Goal: Task Accomplishment & Management: Manage account settings

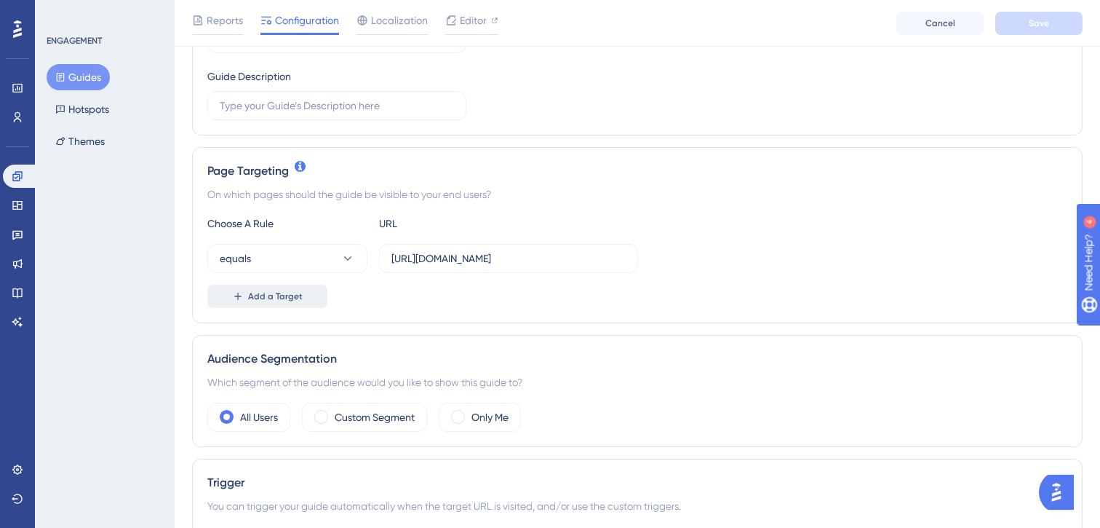
scroll to position [239, 0]
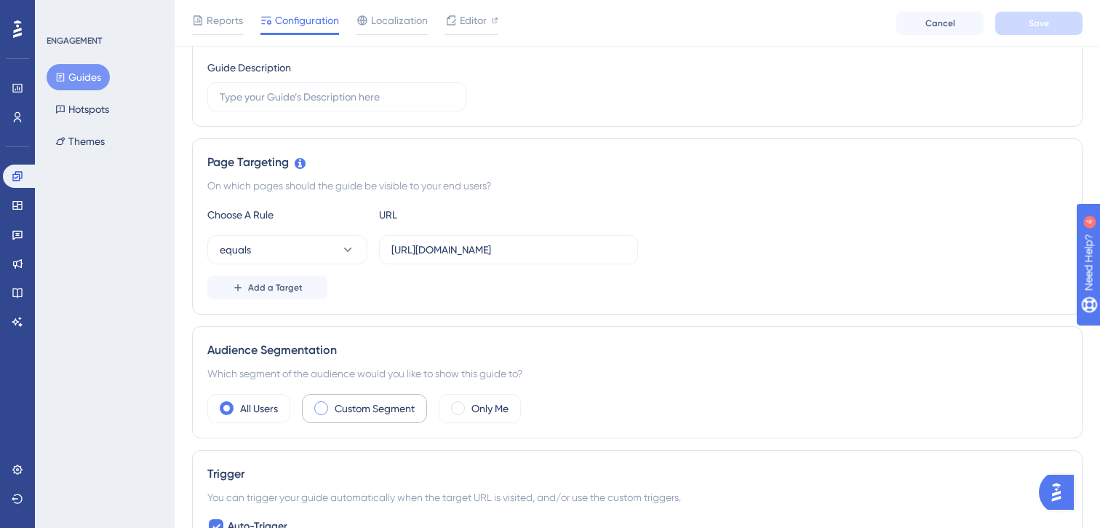
click at [338, 410] on label "Custom Segment" at bounding box center [375, 407] width 80 height 17
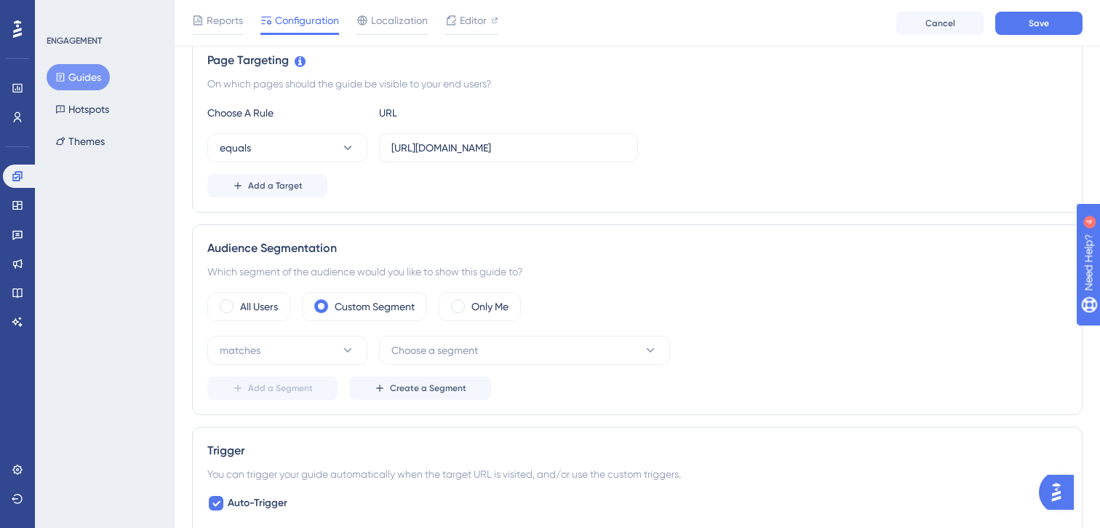
scroll to position [359, 0]
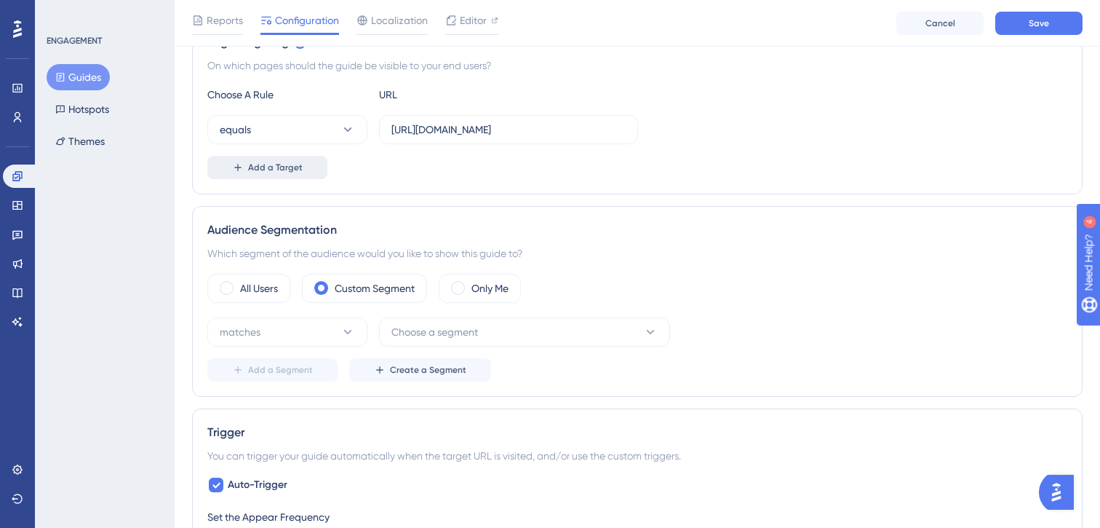
click at [282, 167] on span "Add a Target" at bounding box center [275, 168] width 55 height 12
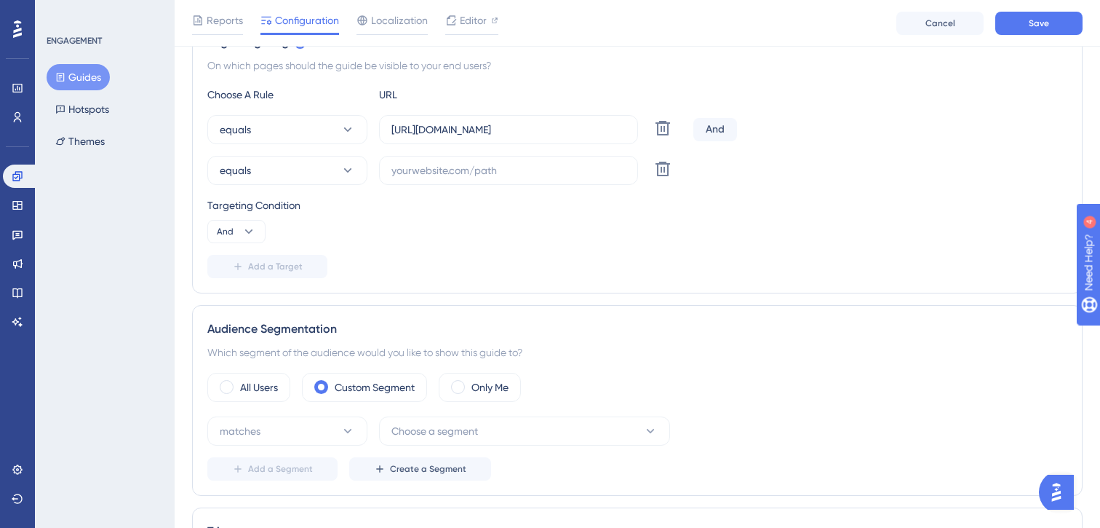
scroll to position [370, 0]
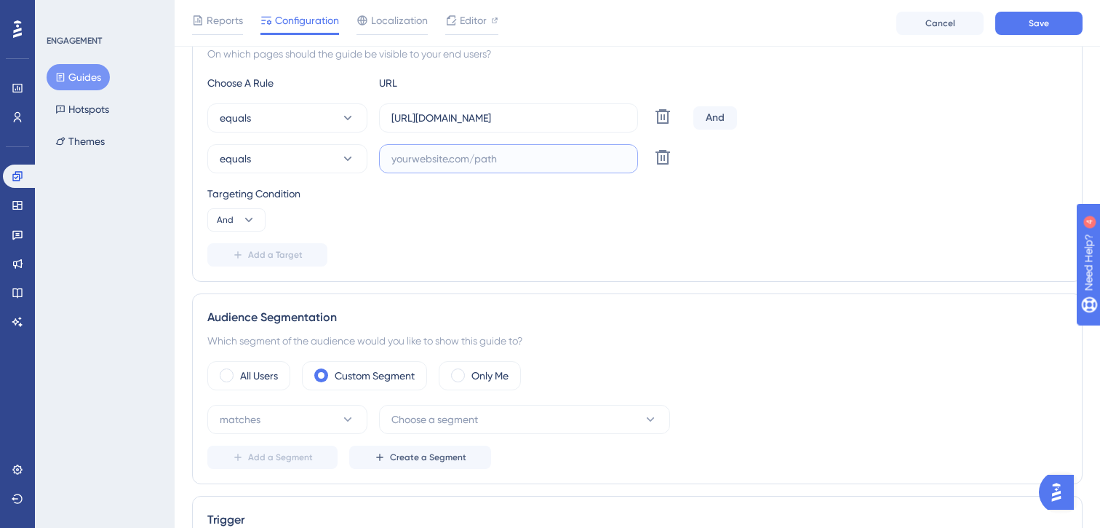
click at [445, 151] on input "text" at bounding box center [508, 159] width 234 height 16
paste input "https://roadmaps-demo.teachtoone.org/"
type input "https://roadmaps-demo.teachtoone.org/"
click at [466, 214] on div "Targeting Condition And" at bounding box center [637, 208] width 860 height 47
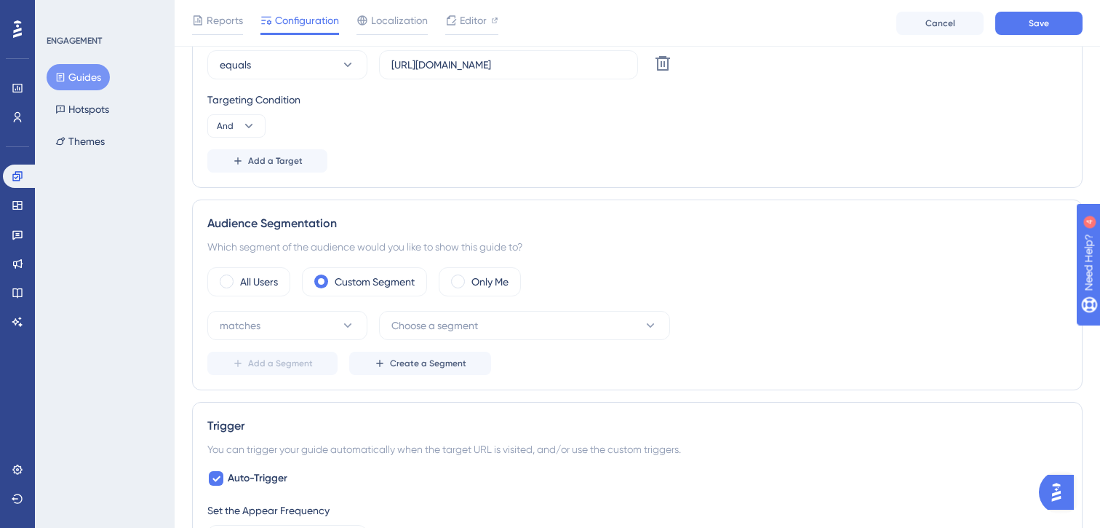
scroll to position [466, 0]
click at [341, 317] on icon at bounding box center [348, 323] width 15 height 15
click at [306, 369] on div "matches matches" at bounding box center [287, 367] width 118 height 29
click at [413, 322] on span "Choose a segment" at bounding box center [434, 322] width 87 height 17
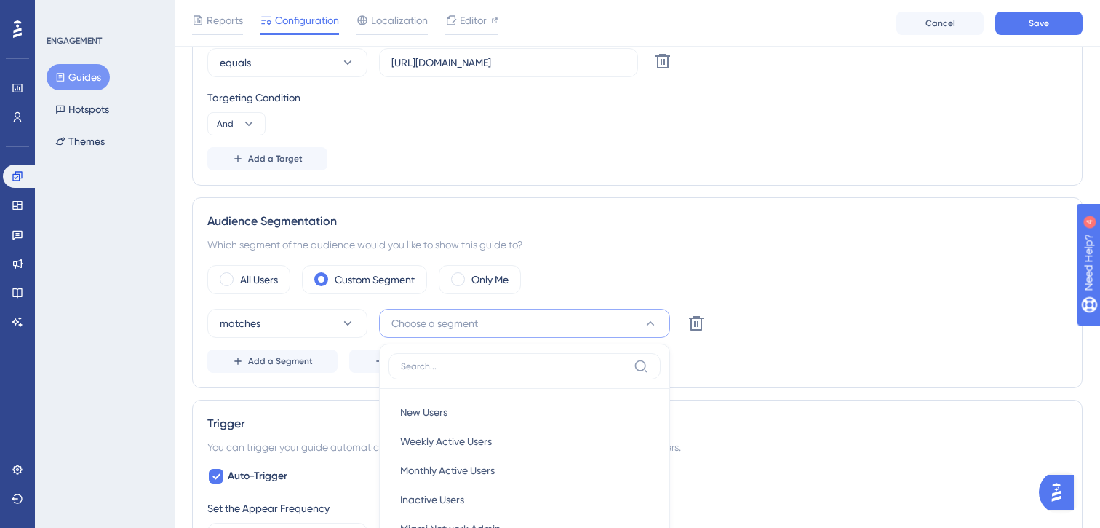
scroll to position [690, 0]
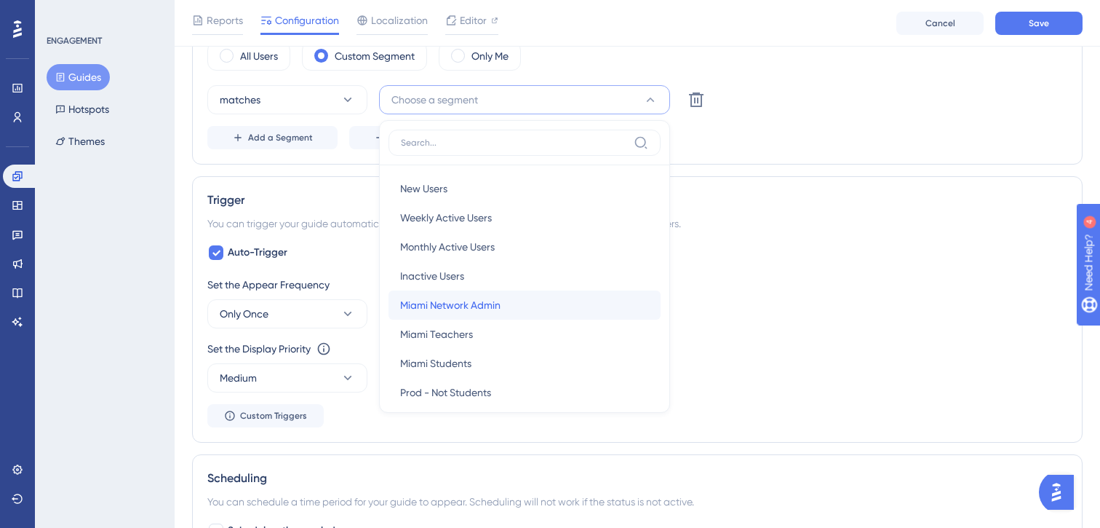
click at [437, 301] on span "Miami Network Admin" at bounding box center [450, 304] width 100 height 17
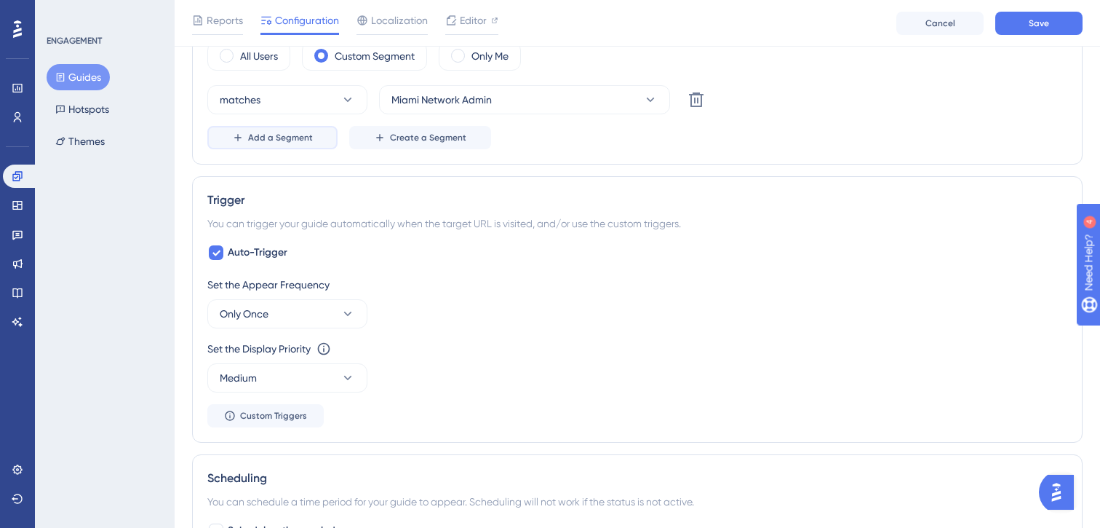
click at [314, 132] on button "Add a Segment" at bounding box center [272, 137] width 130 height 23
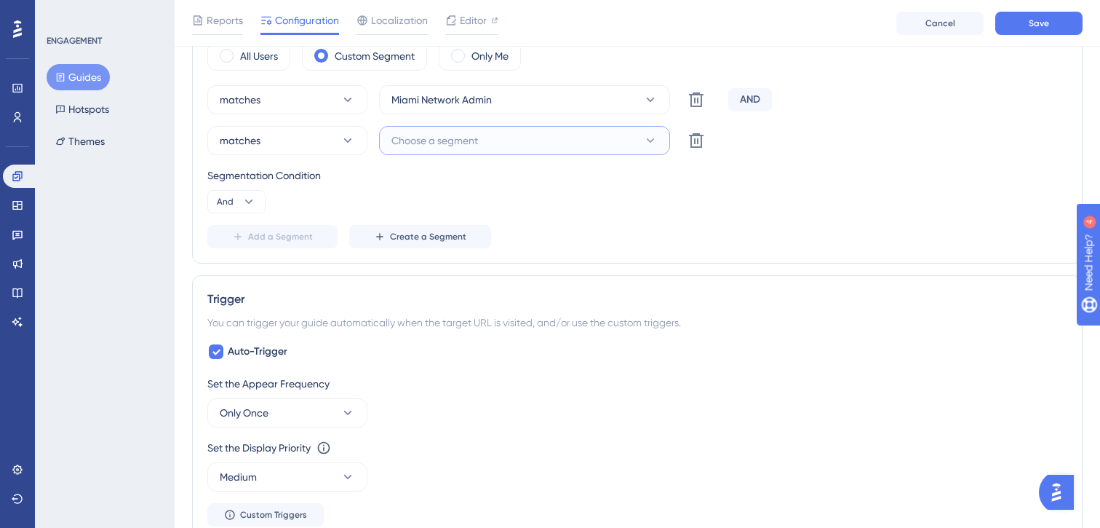
click at [435, 149] on button "Choose a segment" at bounding box center [524, 140] width 291 height 29
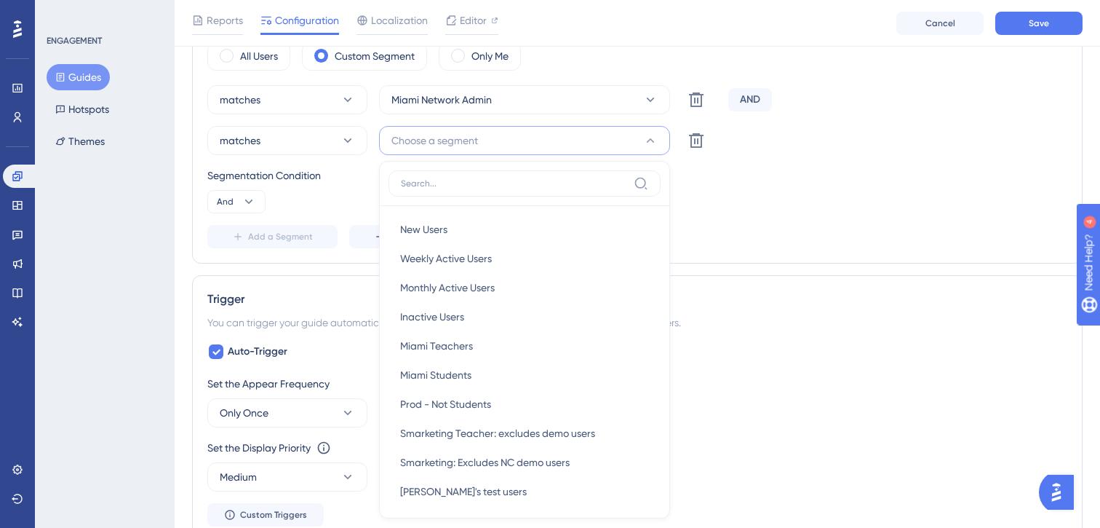
scroll to position [762, 0]
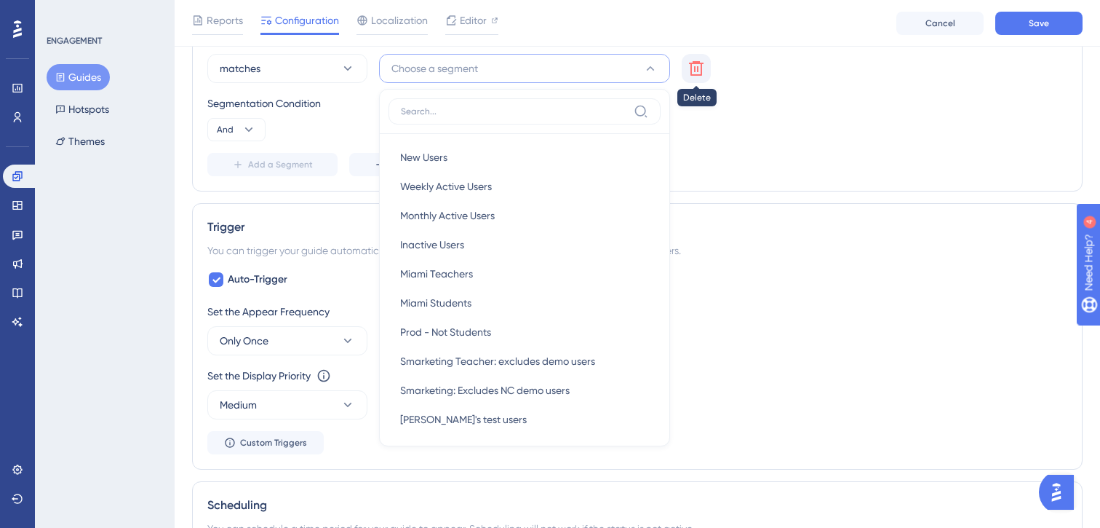
click at [696, 36] on icon at bounding box center [696, 27] width 17 height 17
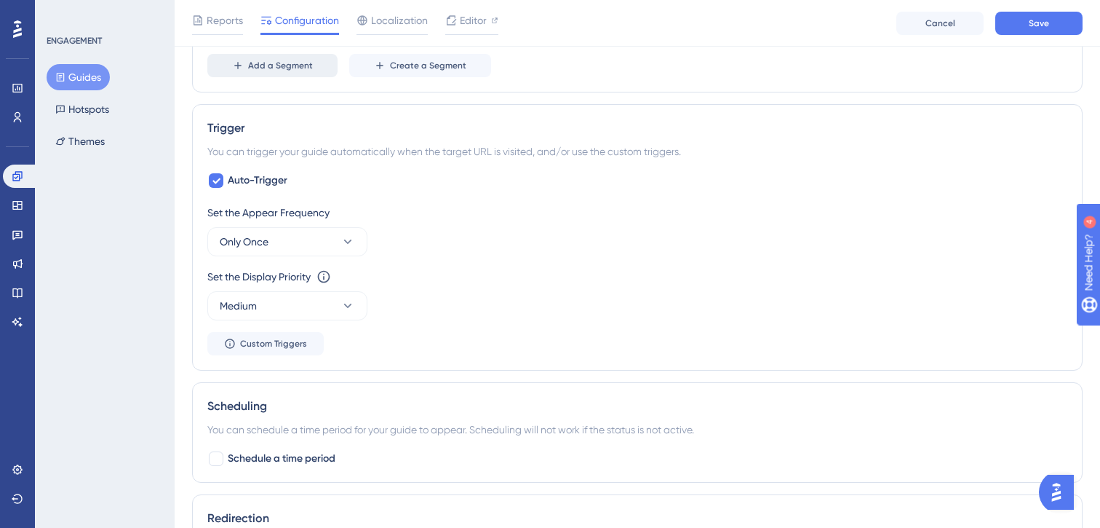
click at [310, 71] on button "Add a Segment" at bounding box center [272, 65] width 130 height 23
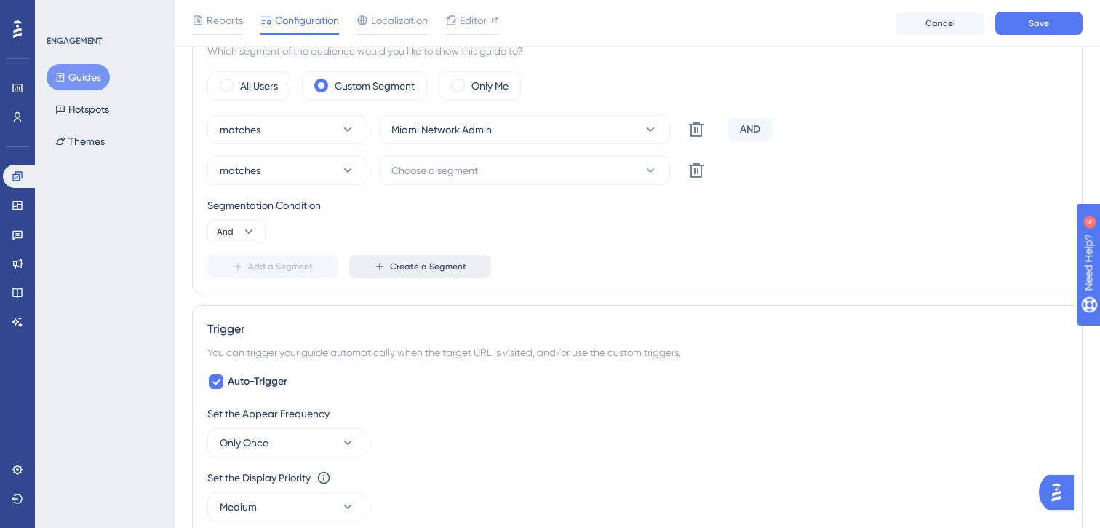
scroll to position [650, 0]
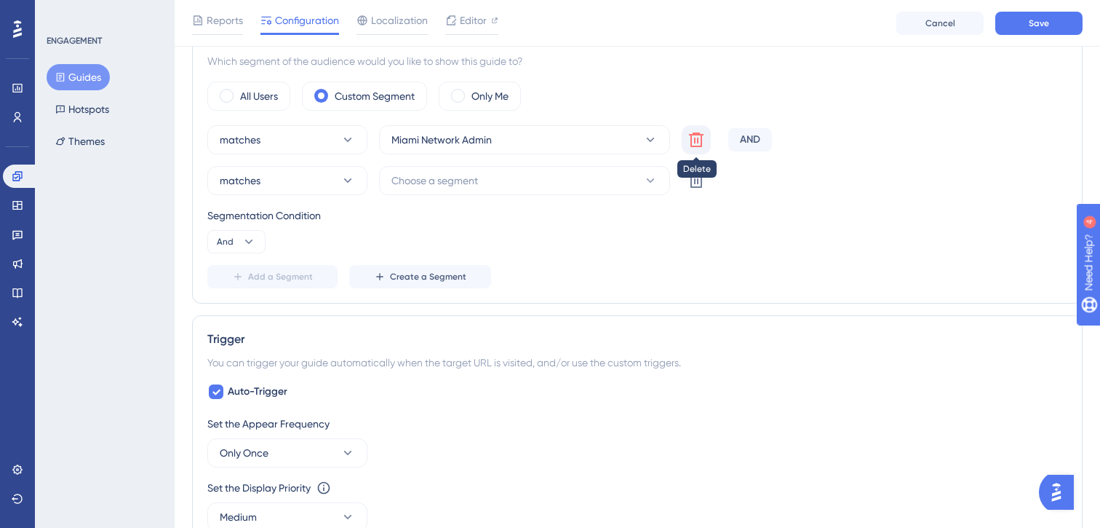
click at [690, 138] on icon at bounding box center [696, 139] width 15 height 15
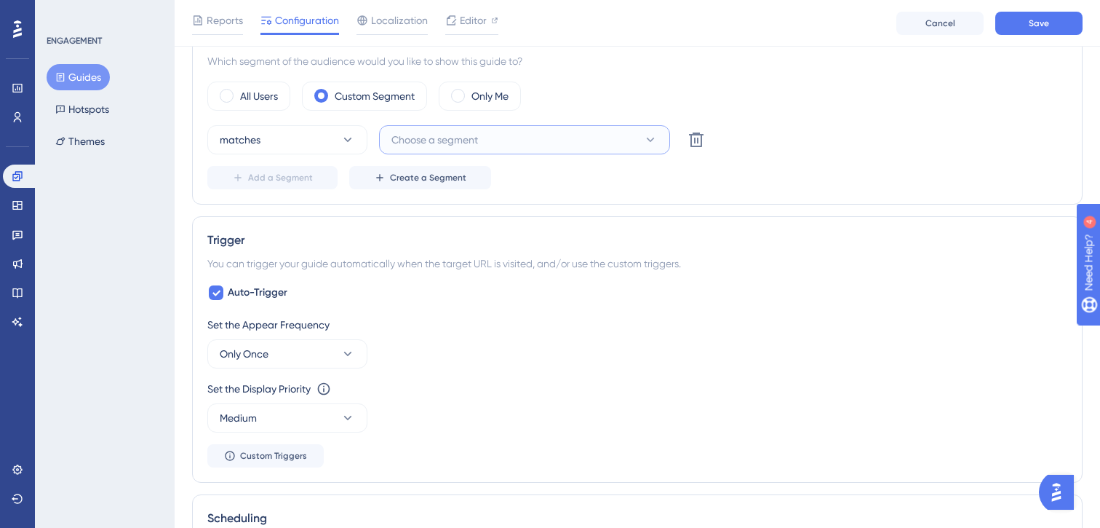
click at [598, 136] on button "Choose a segment" at bounding box center [524, 139] width 291 height 29
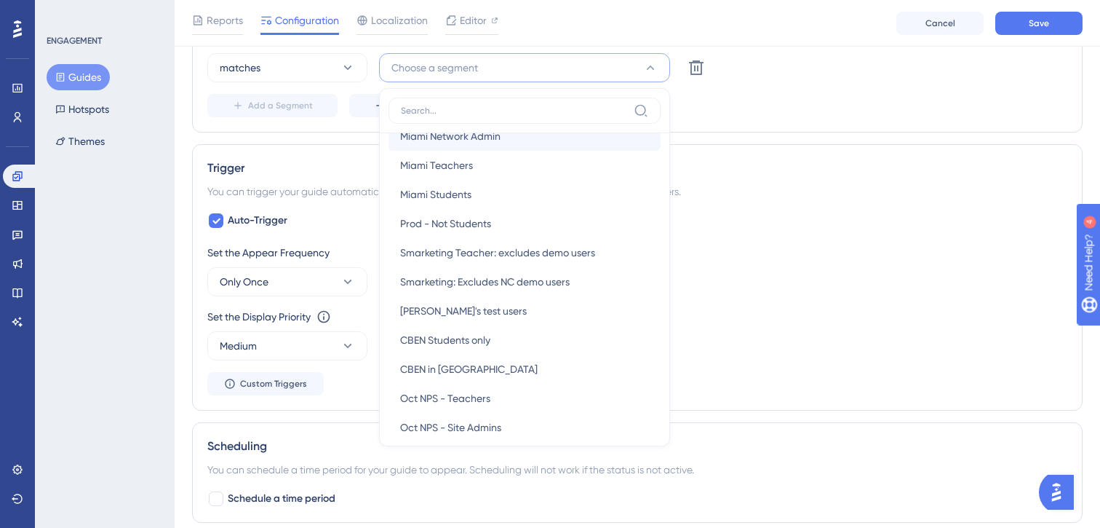
scroll to position [131, 0]
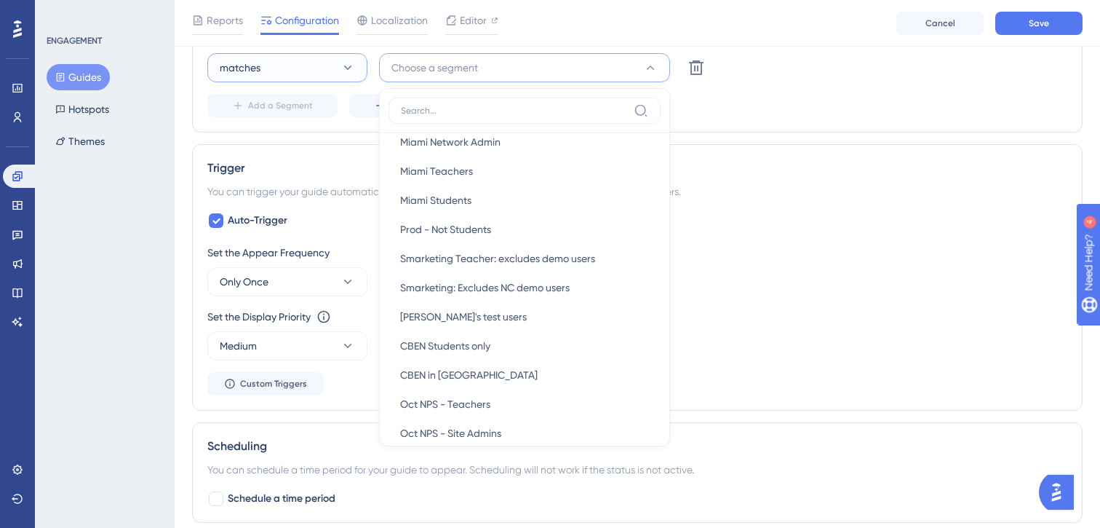
click at [282, 65] on button "matches" at bounding box center [287, 67] width 160 height 29
click at [261, 142] on span "doesn't match" at bounding box center [261, 140] width 66 height 17
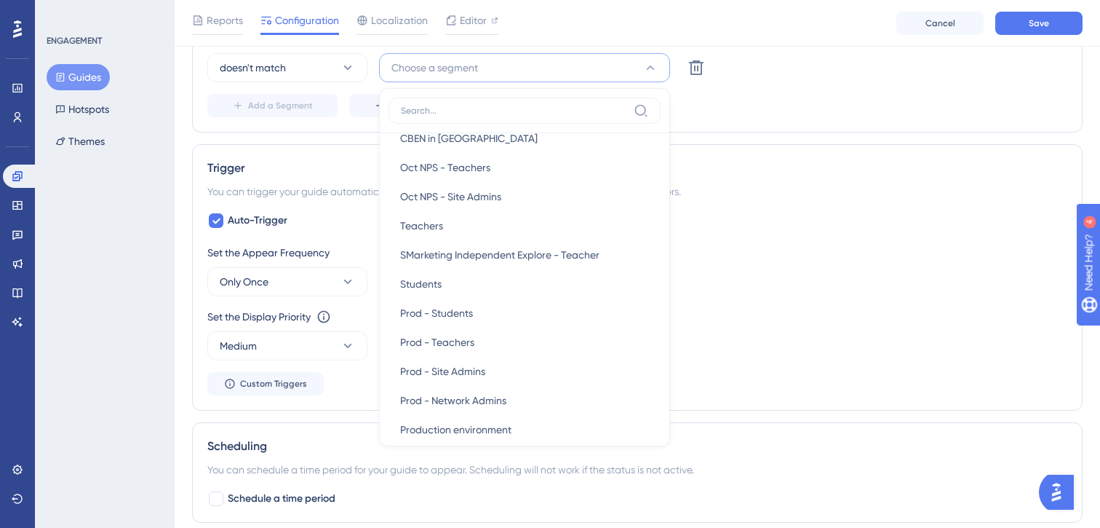
scroll to position [396, 0]
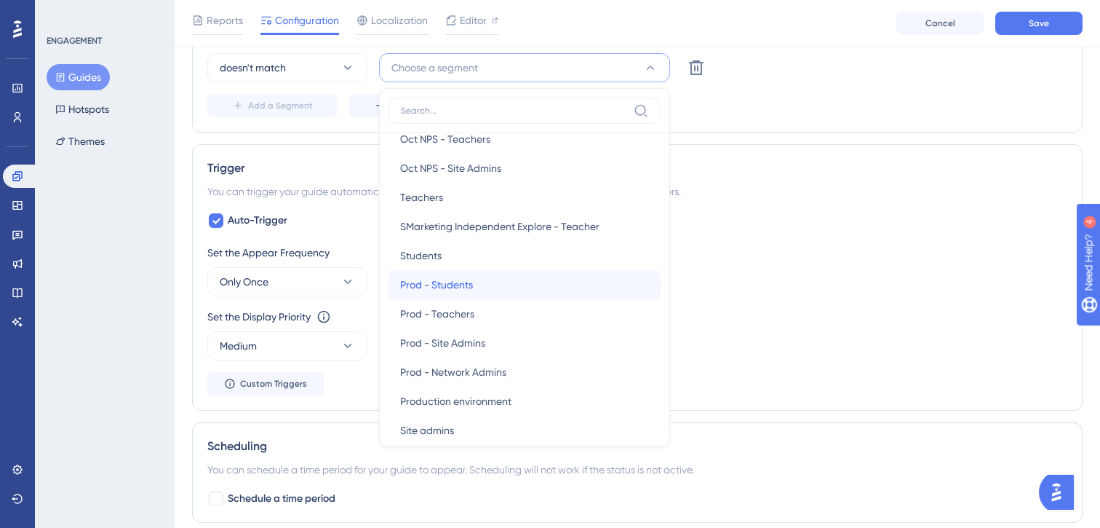
click at [423, 290] on span "Prod - Students" at bounding box center [436, 284] width 73 height 17
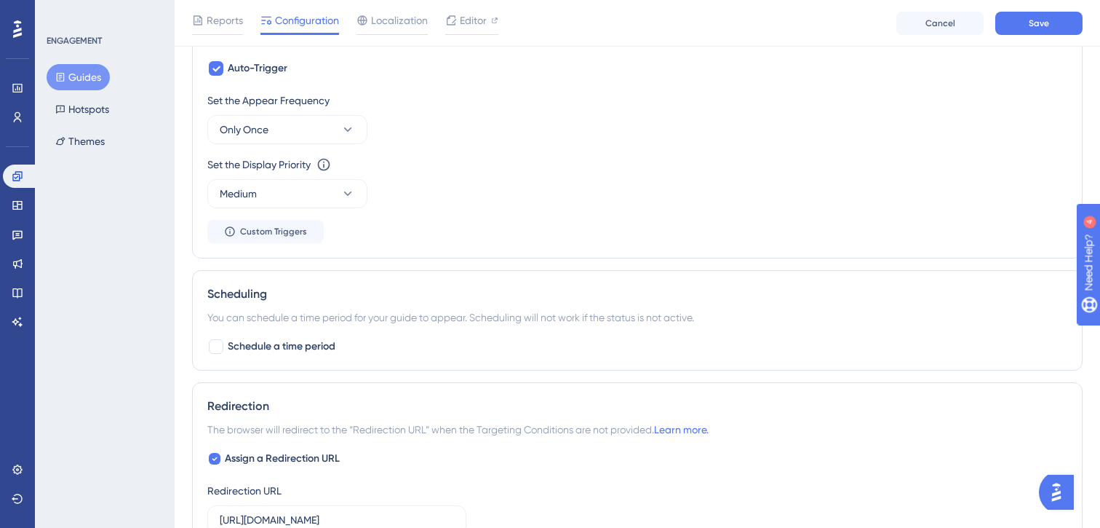
scroll to position [879, 0]
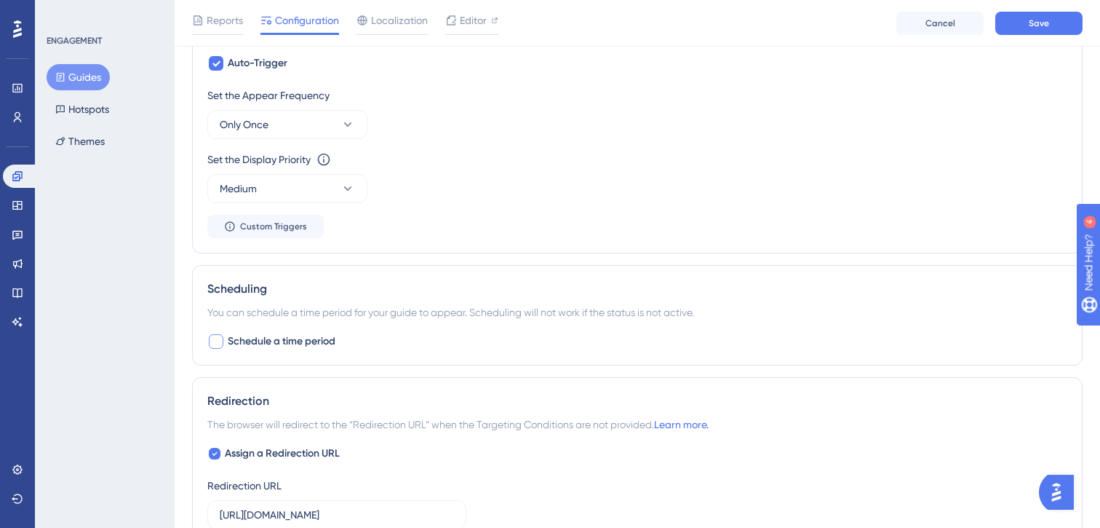
click at [214, 340] on div at bounding box center [216, 341] width 15 height 15
checkbox input "true"
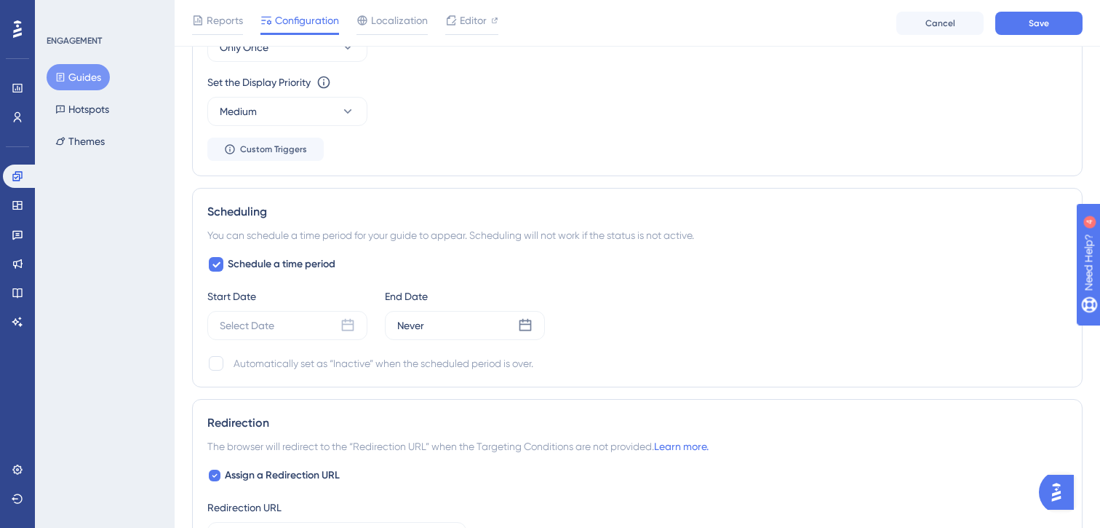
scroll to position [982, 0]
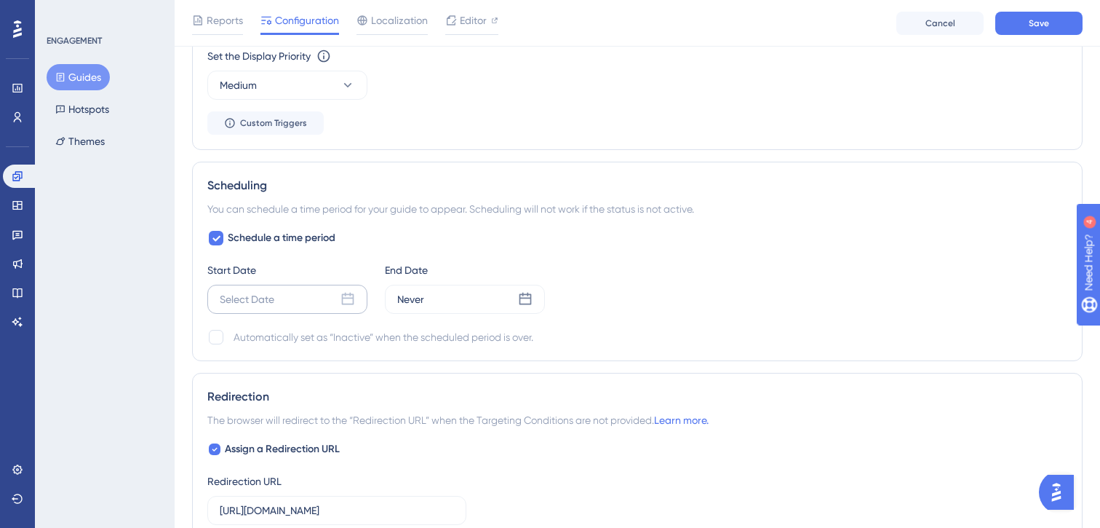
click at [348, 294] on icon at bounding box center [348, 298] width 12 height 12
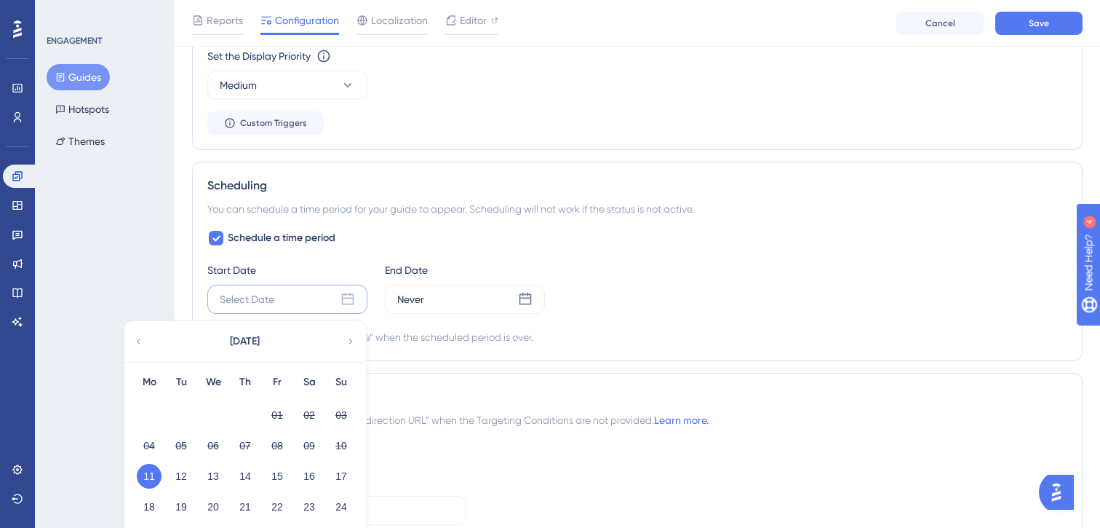
click at [151, 472] on button "11" at bounding box center [149, 475] width 25 height 25
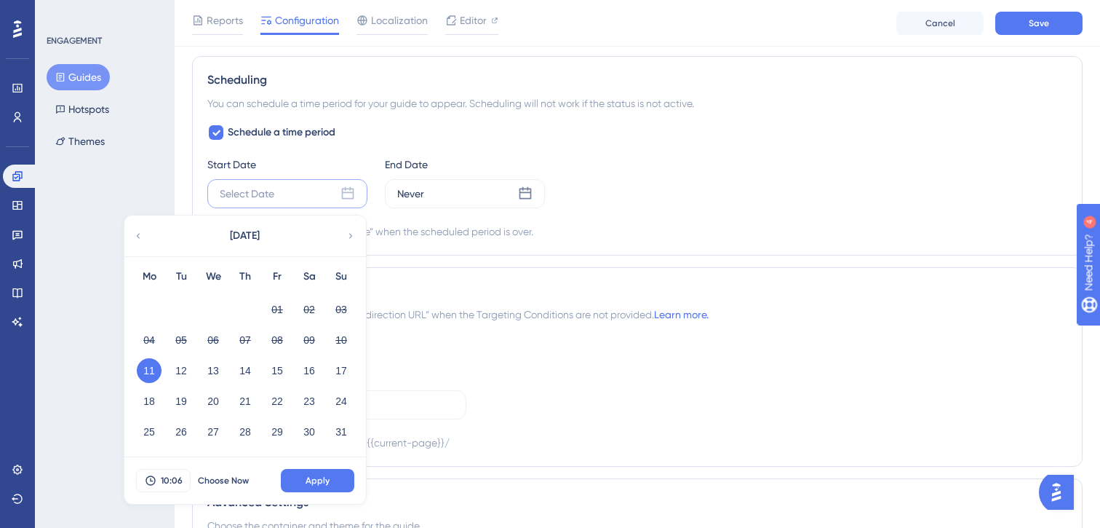
scroll to position [1121, 0]
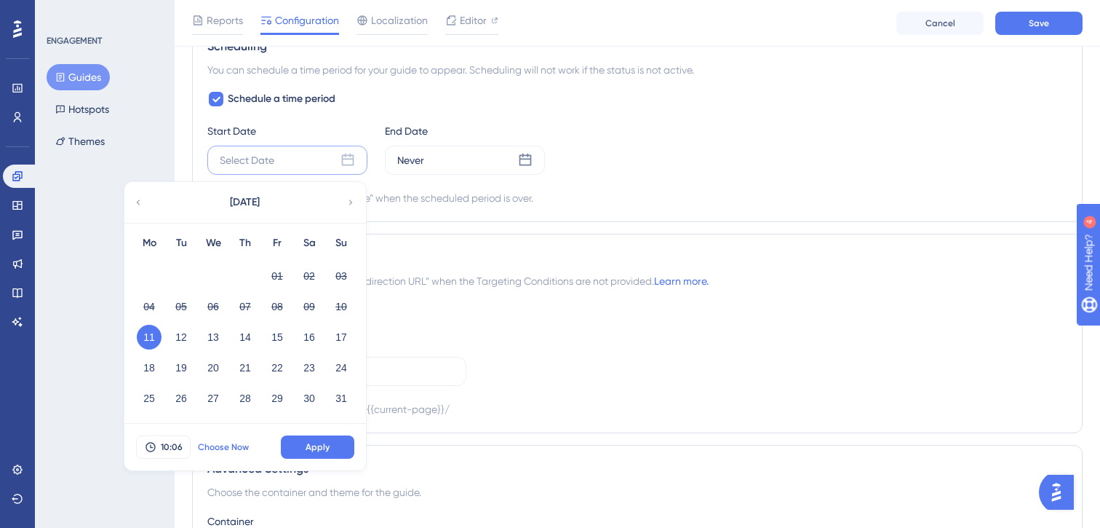
click at [236, 450] on span "Choose Now" at bounding box center [223, 447] width 51 height 12
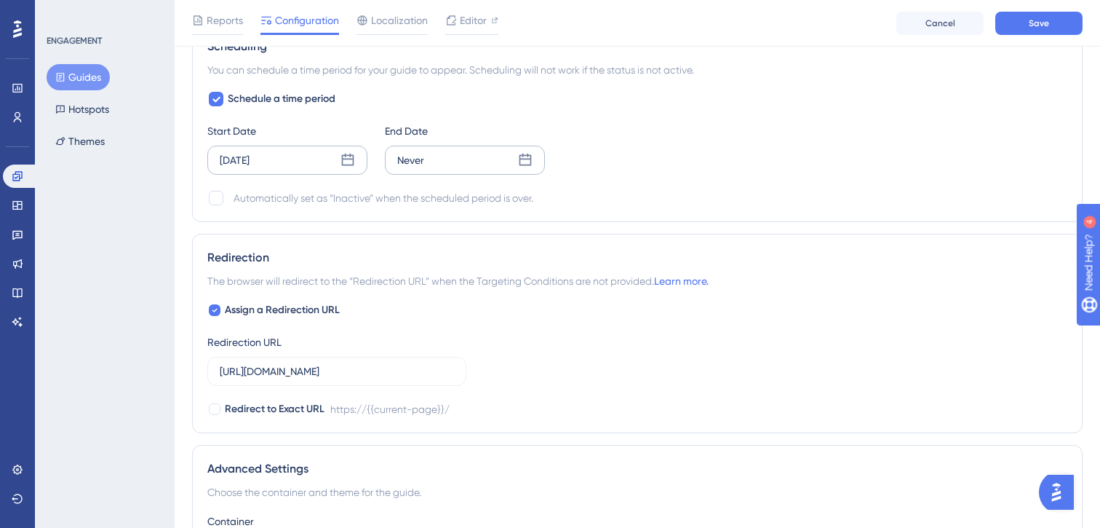
click at [528, 159] on icon at bounding box center [526, 160] width 12 height 12
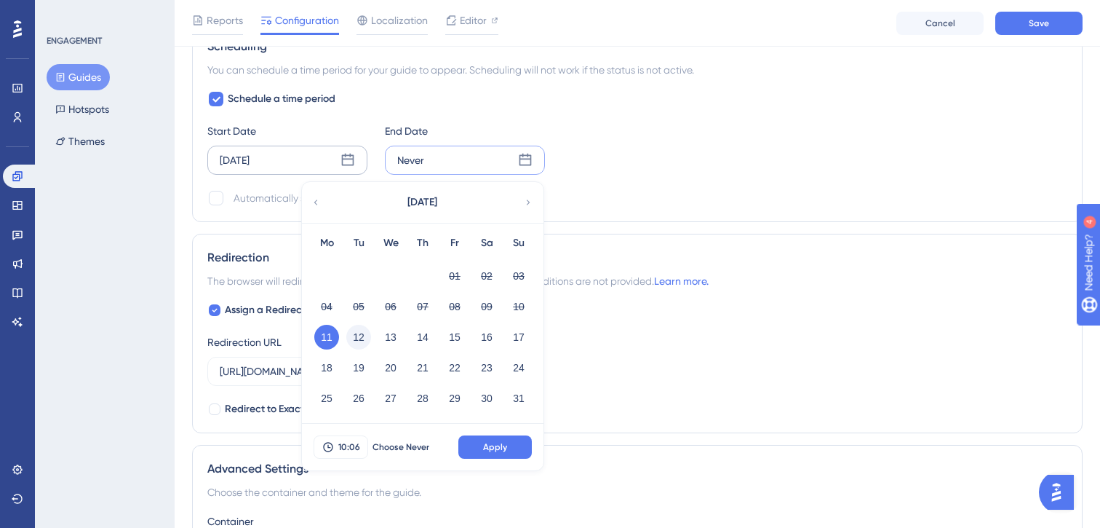
click at [354, 341] on button "12" at bounding box center [358, 337] width 25 height 25
click at [490, 437] on button "Apply" at bounding box center [494, 446] width 73 height 23
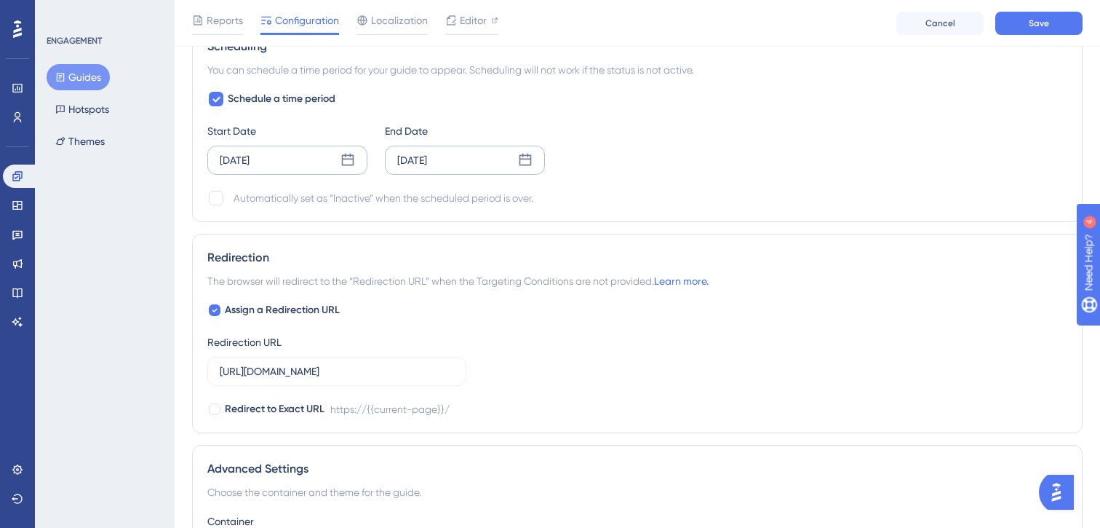
scroll to position [1299, 0]
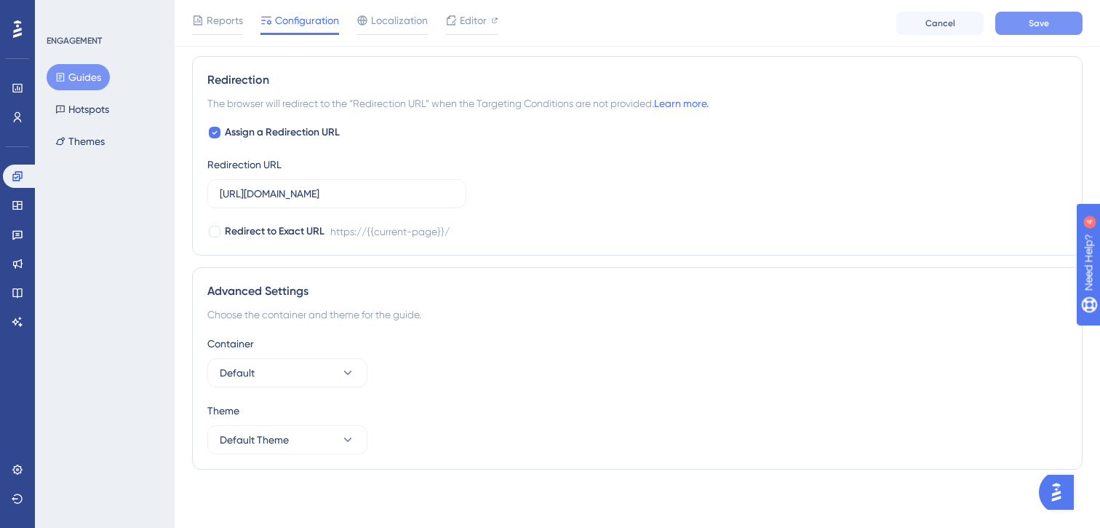
click at [1040, 24] on span "Save" at bounding box center [1039, 23] width 20 height 12
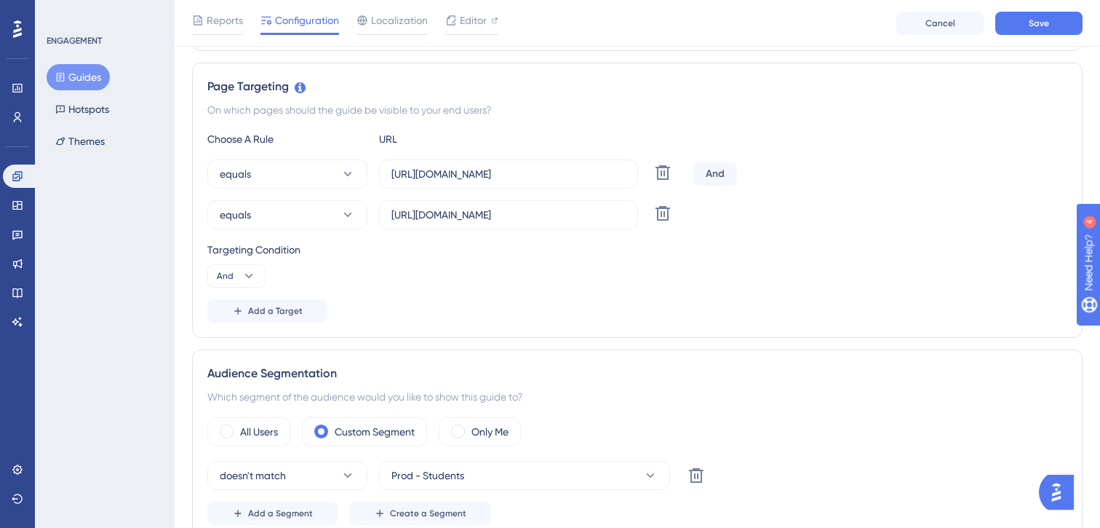
scroll to position [216, 0]
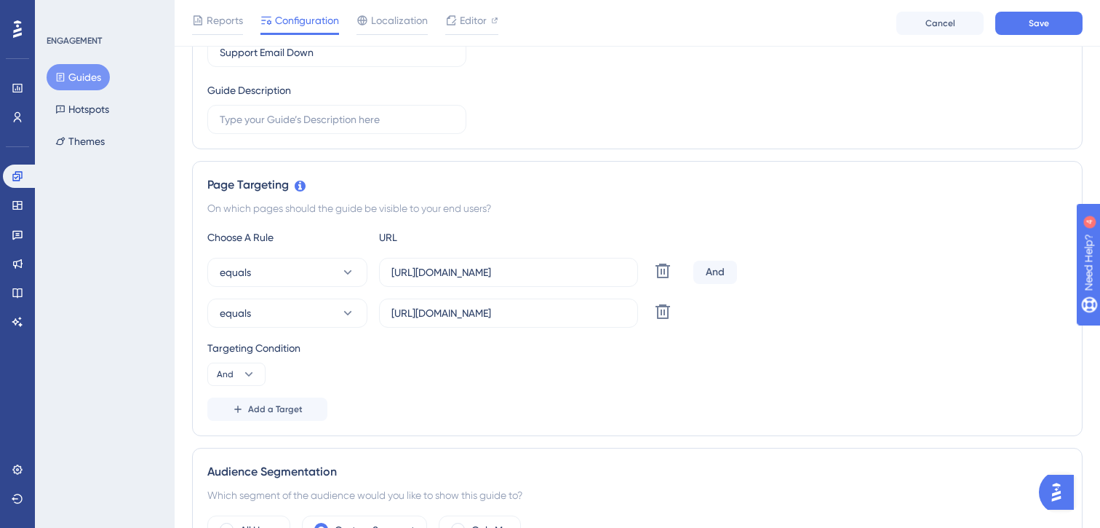
click at [720, 272] on div "And" at bounding box center [715, 271] width 44 height 23
click at [656, 279] on icon at bounding box center [662, 270] width 17 height 17
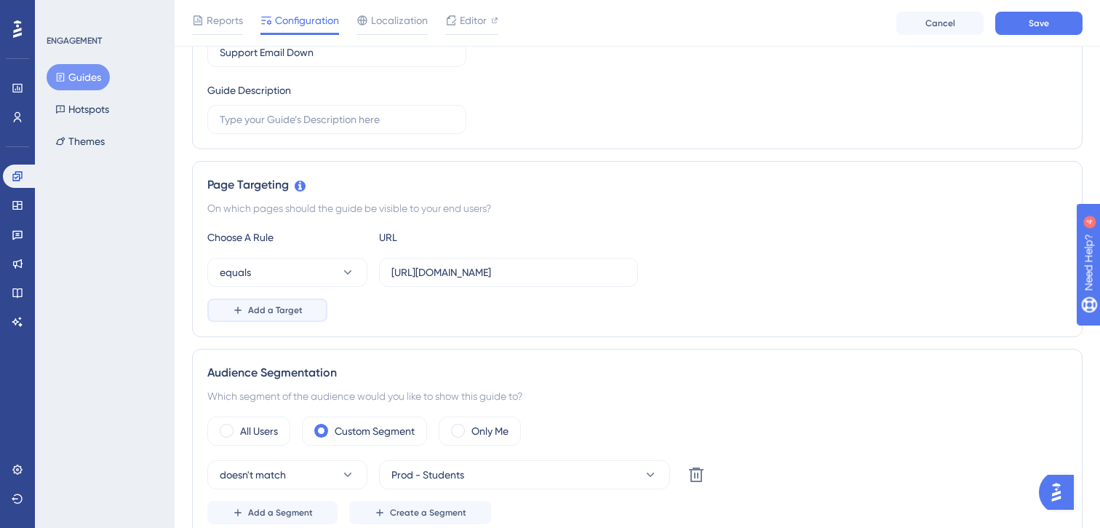
click at [295, 308] on span "Add a Target" at bounding box center [275, 310] width 55 height 12
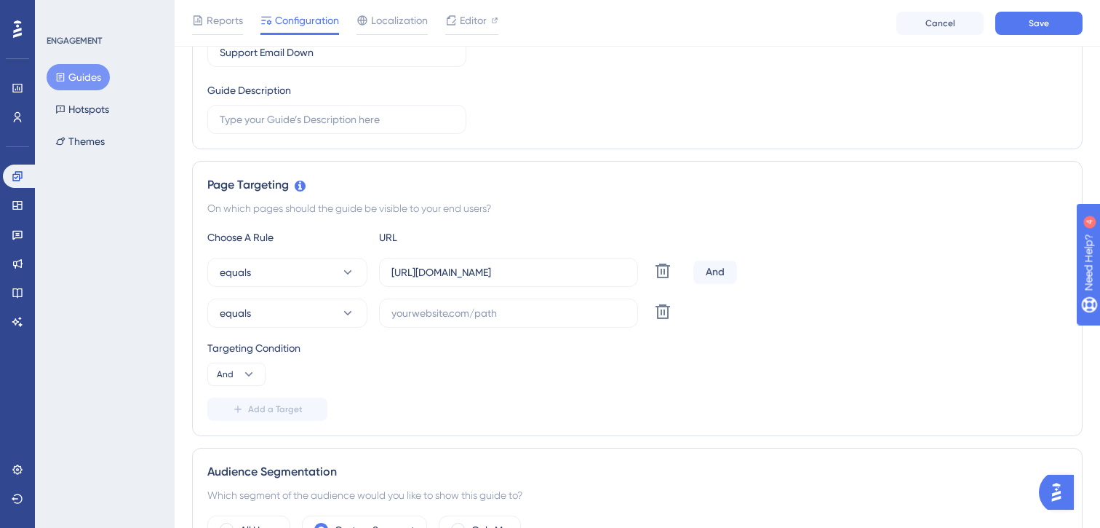
click at [723, 271] on div "And" at bounding box center [715, 271] width 44 height 23
click at [698, 268] on div "And" at bounding box center [715, 271] width 44 height 23
click at [231, 375] on span "And" at bounding box center [225, 374] width 17 height 12
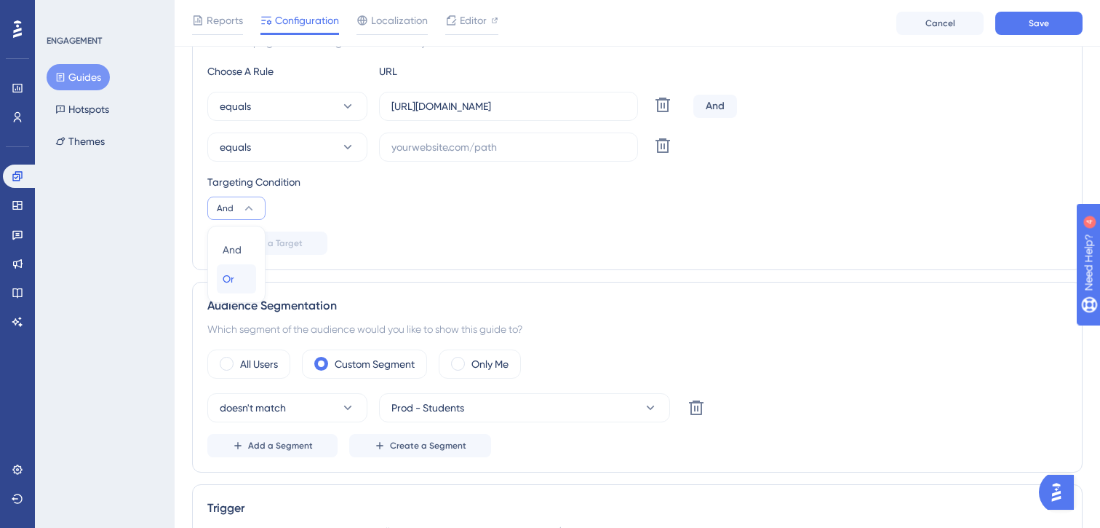
click at [237, 281] on div "Or Or" at bounding box center [237, 278] width 28 height 29
click at [423, 141] on input "text" at bounding box center [508, 147] width 234 height 16
paste input "https://roadmaps-demo.teachtoone.org/"
type input "https://roadmaps-demo.teachtoone.org/"
click at [1061, 25] on button "Save" at bounding box center [1038, 23] width 87 height 23
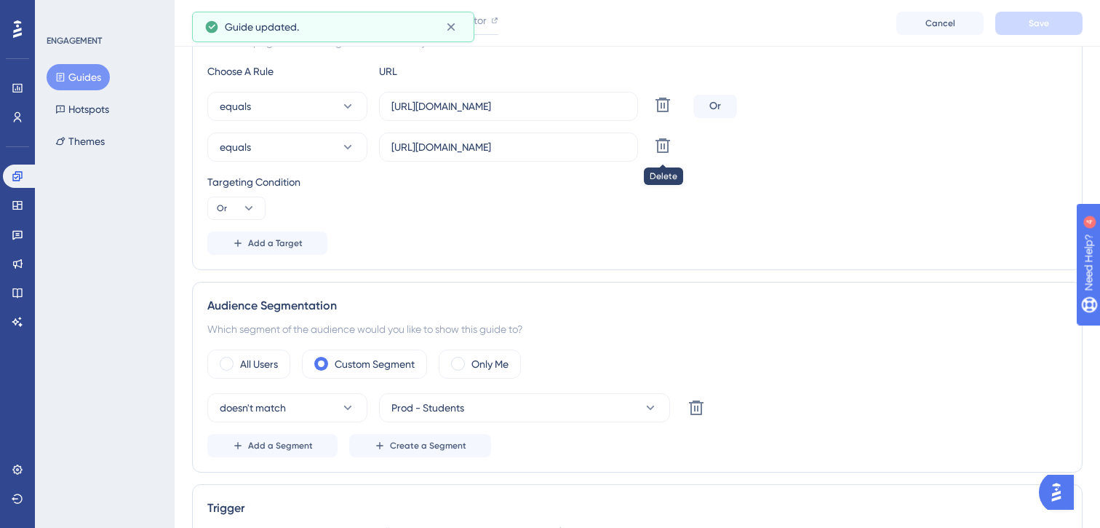
scroll to position [0, 0]
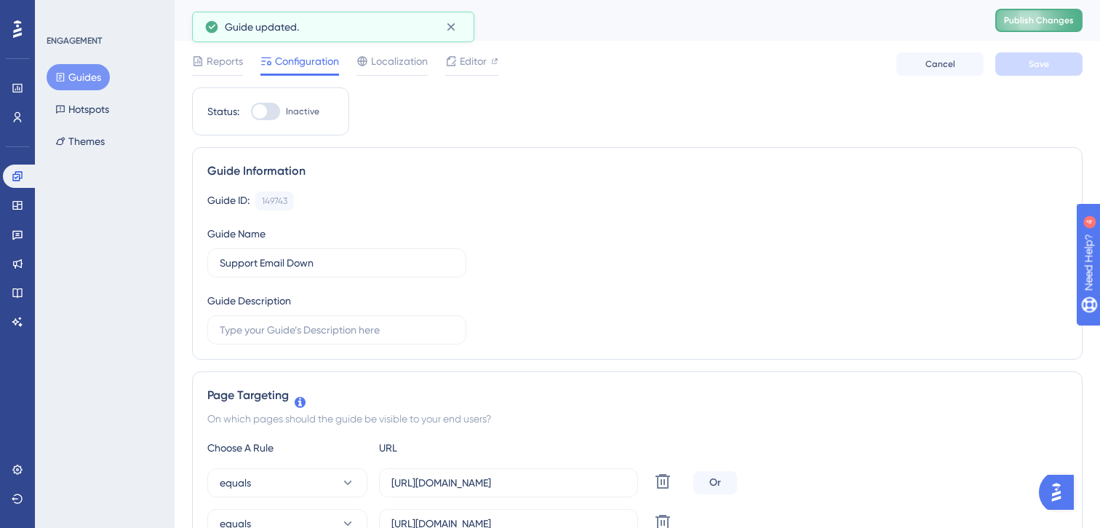
click at [1034, 18] on span "Publish Changes" at bounding box center [1039, 21] width 70 height 12
click at [263, 117] on div at bounding box center [259, 111] width 15 height 15
click at [251, 112] on input "Inactive" at bounding box center [250, 111] width 1 height 1
checkbox input "true"
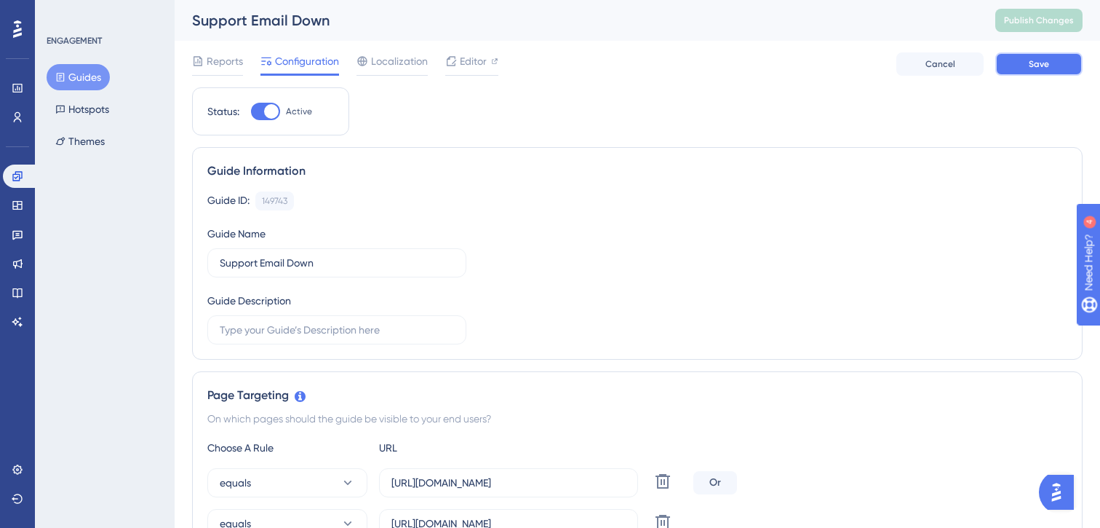
click at [1048, 65] on span "Save" at bounding box center [1039, 64] width 20 height 12
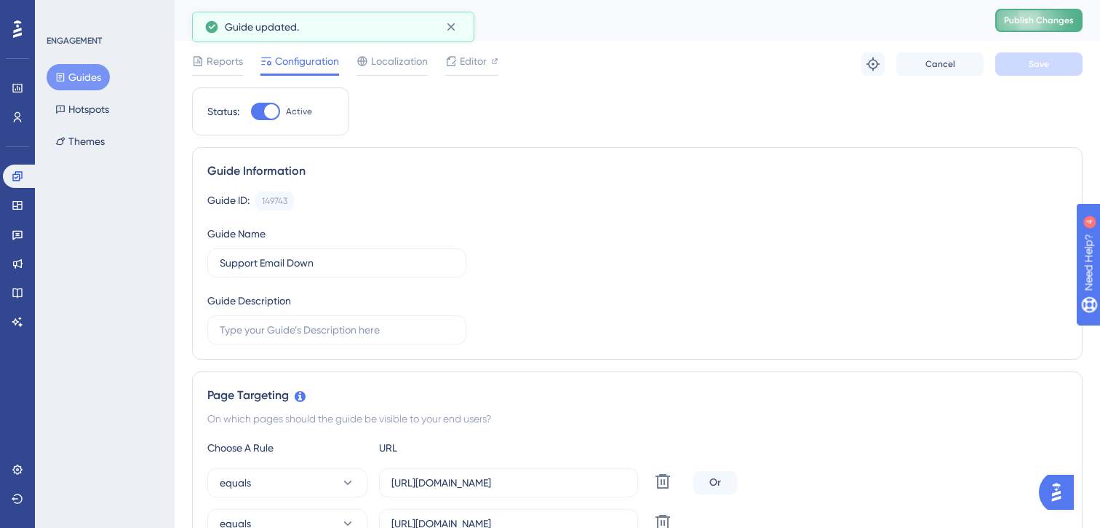
click at [1020, 15] on span "Publish Changes" at bounding box center [1039, 21] width 70 height 12
